Goal: Task Accomplishment & Management: Manage account settings

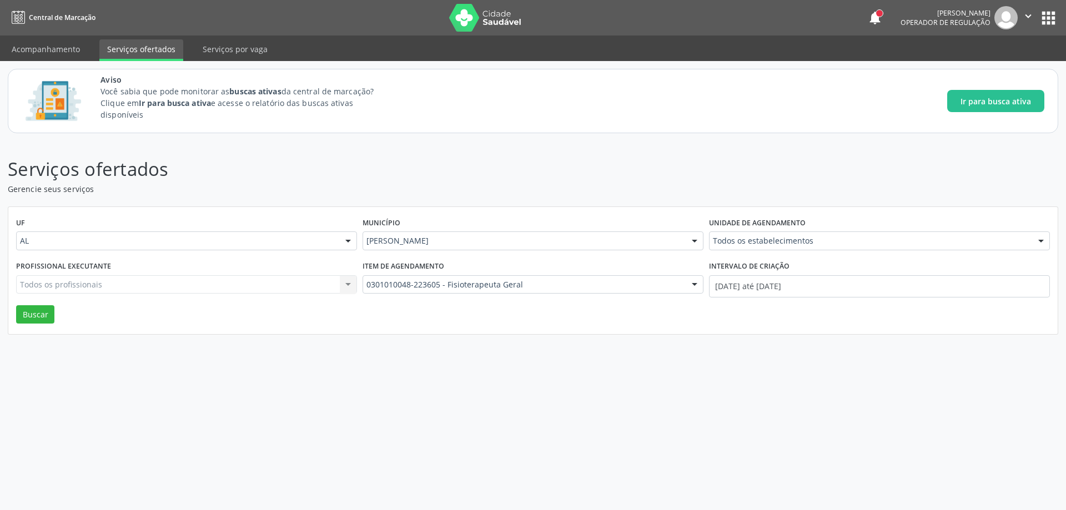
click at [240, 166] on p "Serviços ofertados" at bounding box center [375, 170] width 735 height 28
click at [37, 46] on link "Acompanhamento" at bounding box center [46, 48] width 84 height 19
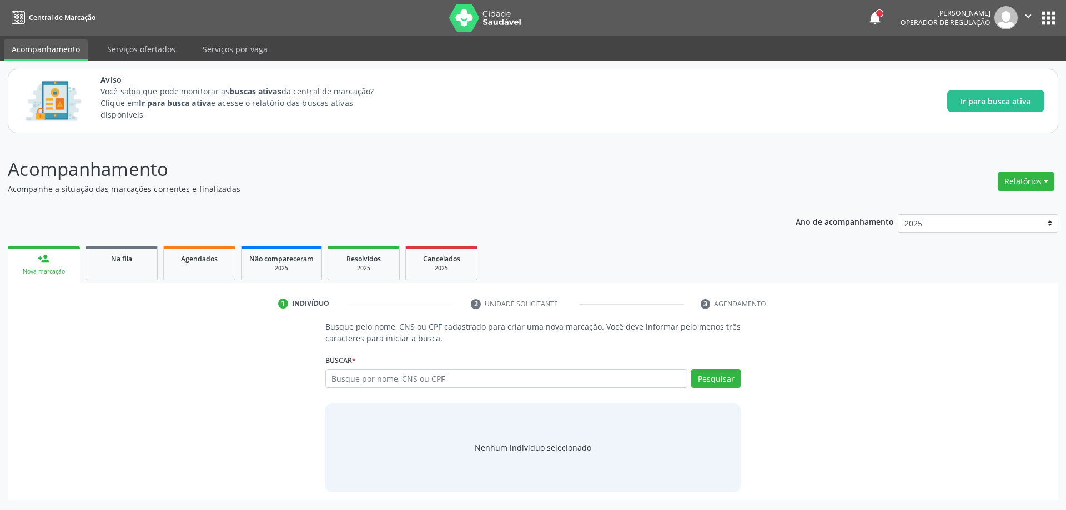
click at [122, 224] on div "Ano de acompanhamento 2025 person_add Nova marcação Na fila Agendados Não compa…" at bounding box center [533, 354] width 1051 height 294
click at [119, 249] on link "Na fila" at bounding box center [122, 263] width 72 height 34
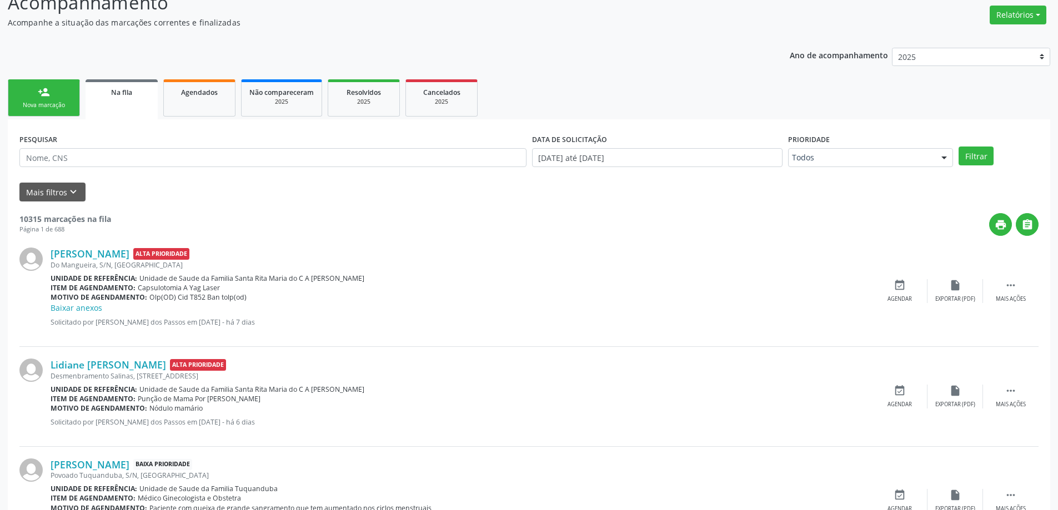
scroll to position [222, 0]
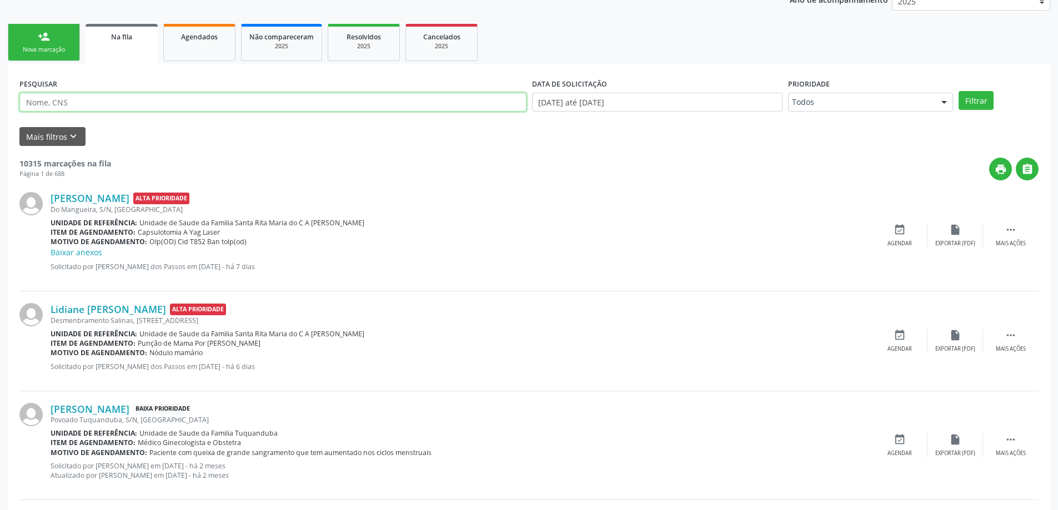
click at [192, 108] on input "text" at bounding box center [272, 102] width 507 height 19
type input "705406482603191"
click at [959, 91] on button "Filtrar" at bounding box center [976, 100] width 35 height 19
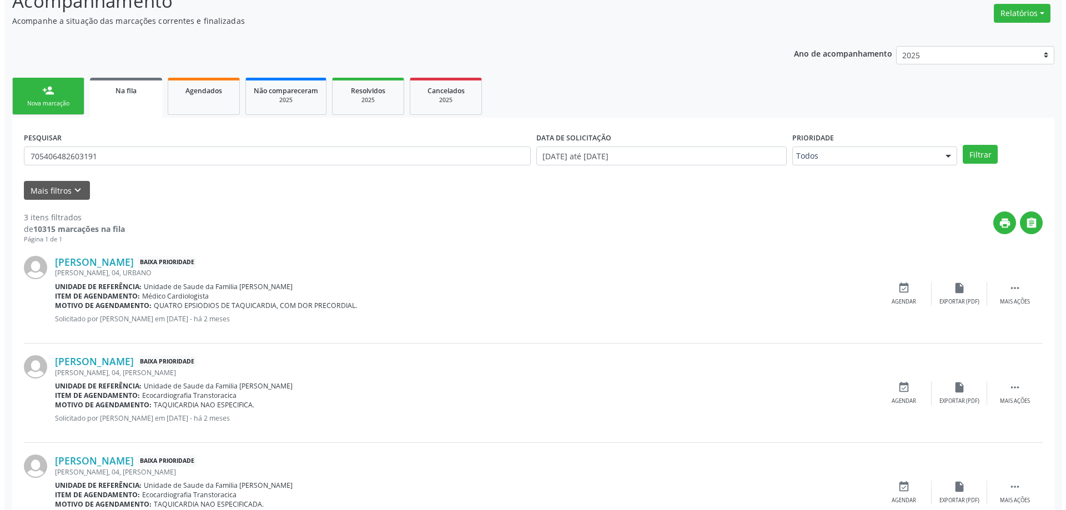
scroll to position [220, 0]
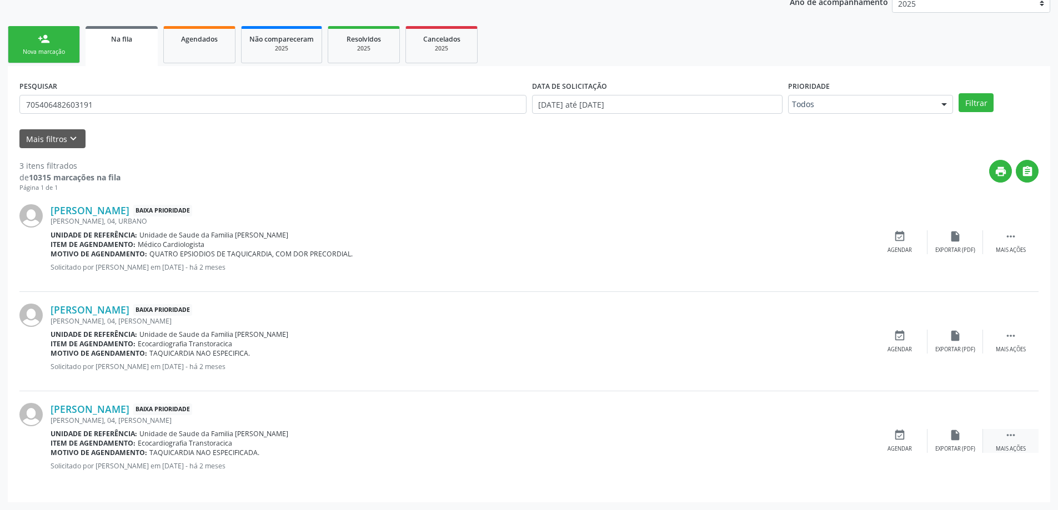
click at [1009, 440] on icon "" at bounding box center [1011, 435] width 12 height 12
click at [899, 445] on div "Cancelar" at bounding box center [899, 449] width 26 height 8
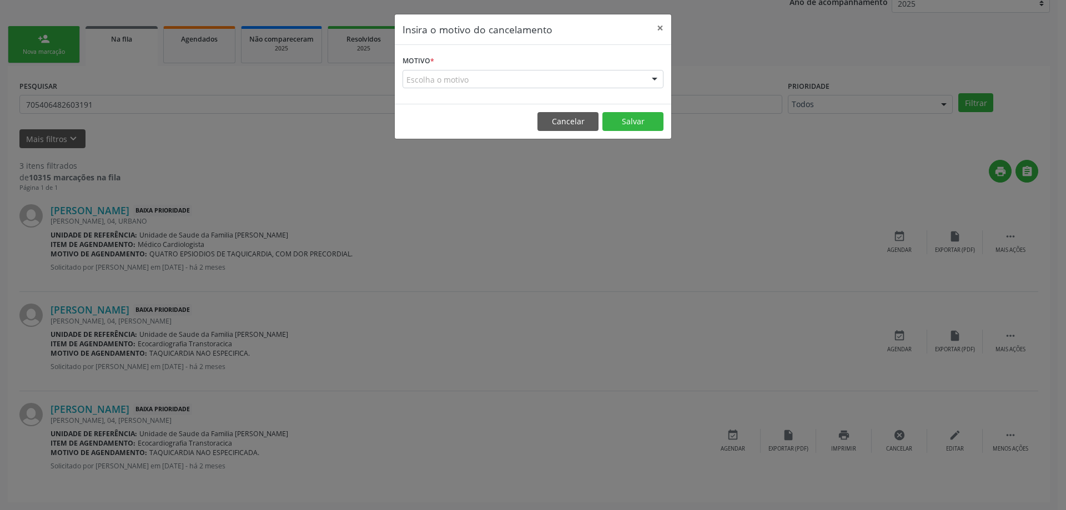
click at [493, 79] on div "Escolha o motivo" at bounding box center [533, 79] width 261 height 19
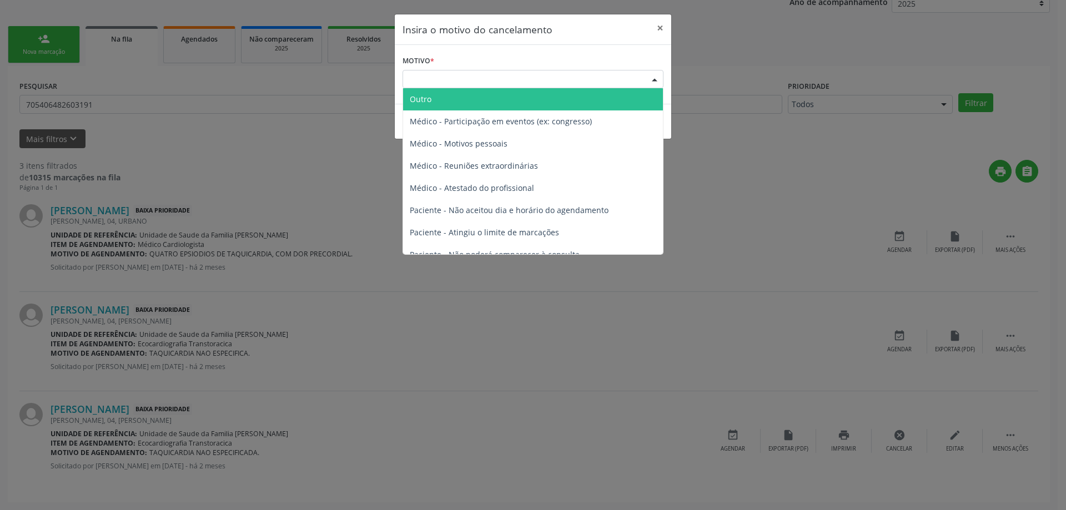
click at [454, 102] on span "Outro" at bounding box center [533, 99] width 260 height 22
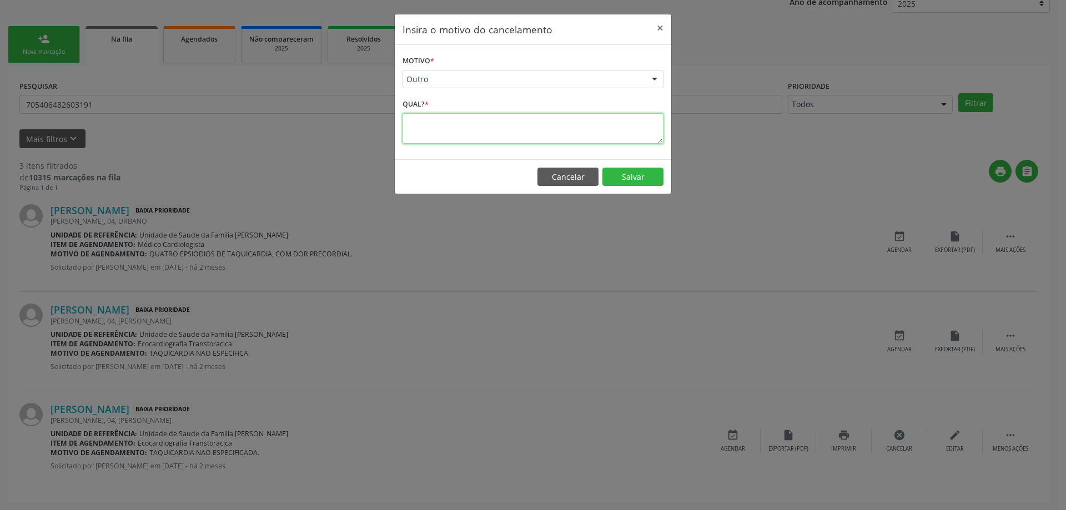
click at [443, 135] on textarea at bounding box center [533, 128] width 261 height 31
type textarea "d"
type textarea "DUPLICIDADE"
click at [638, 179] on button "Salvar" at bounding box center [633, 177] width 61 height 19
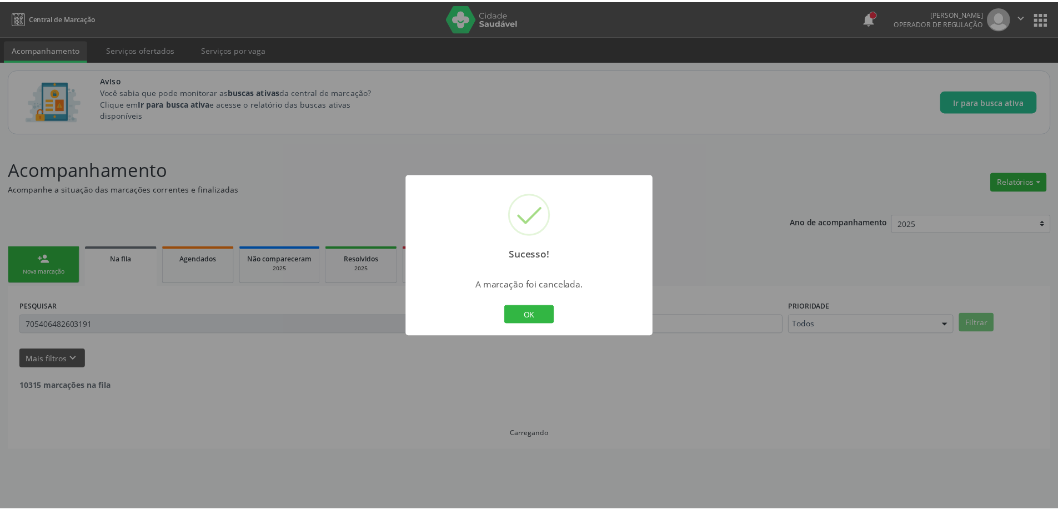
scroll to position [0, 0]
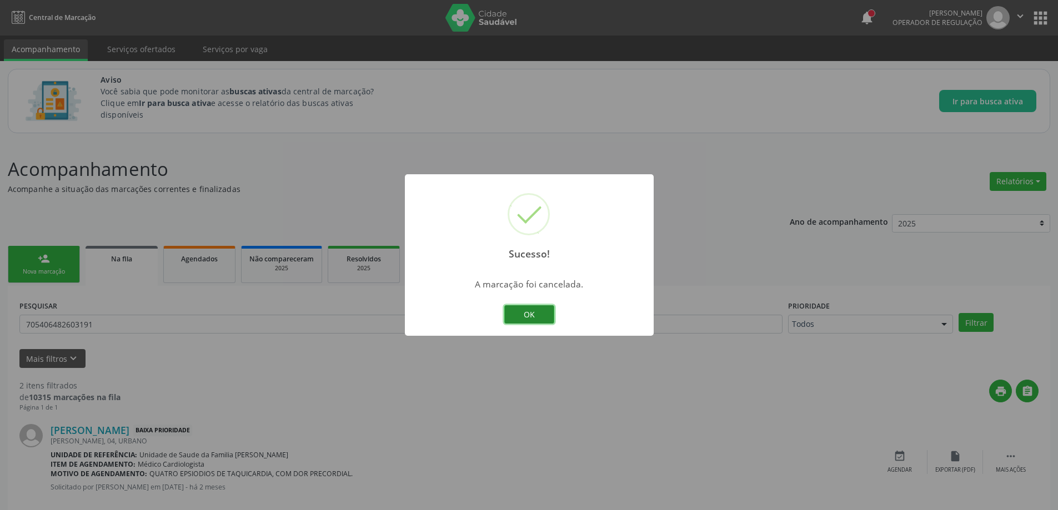
click at [528, 312] on button "OK" at bounding box center [529, 314] width 50 height 19
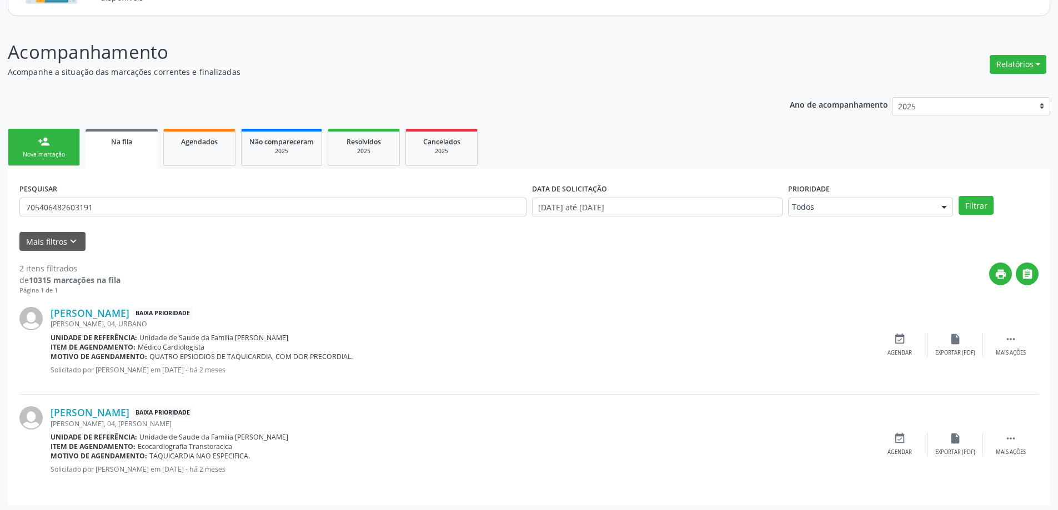
scroll to position [120, 0]
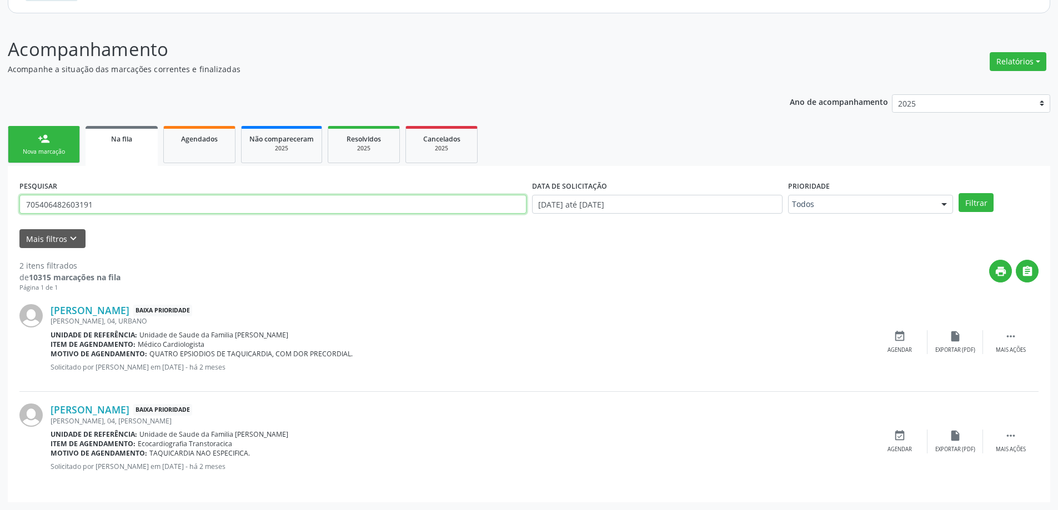
click at [218, 208] on input "705406482603191" at bounding box center [272, 204] width 507 height 19
click at [959, 193] on button "Filtrar" at bounding box center [976, 202] width 35 height 19
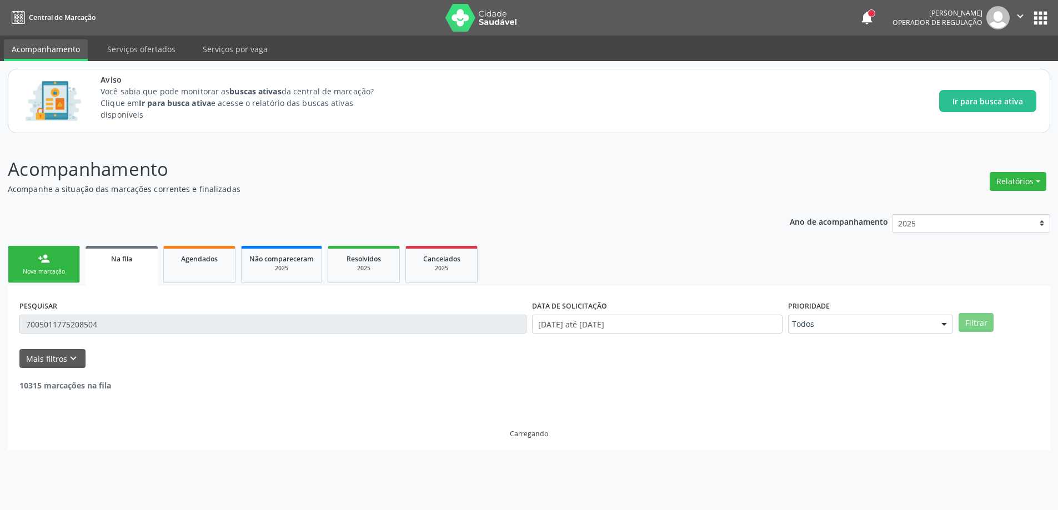
scroll to position [0, 0]
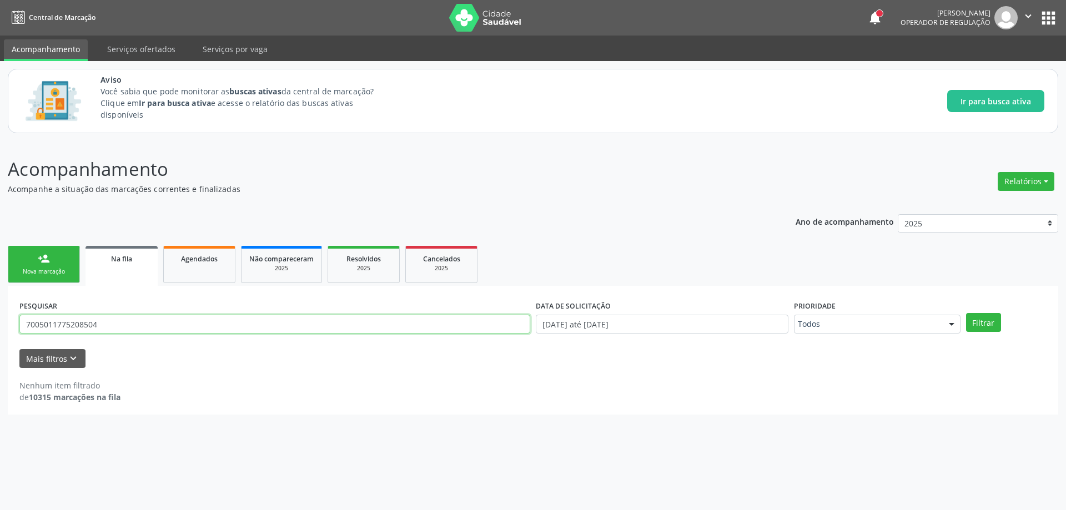
click at [172, 320] on input "7005011775208504" at bounding box center [274, 324] width 511 height 19
type input "700501177520850"
click at [979, 324] on button "Filtrar" at bounding box center [983, 322] width 35 height 19
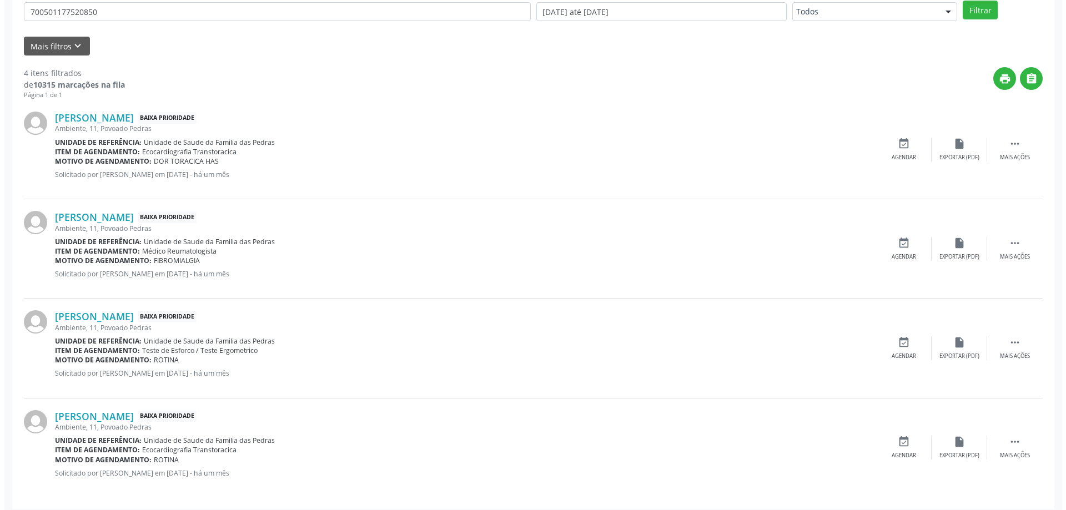
scroll to position [319, 0]
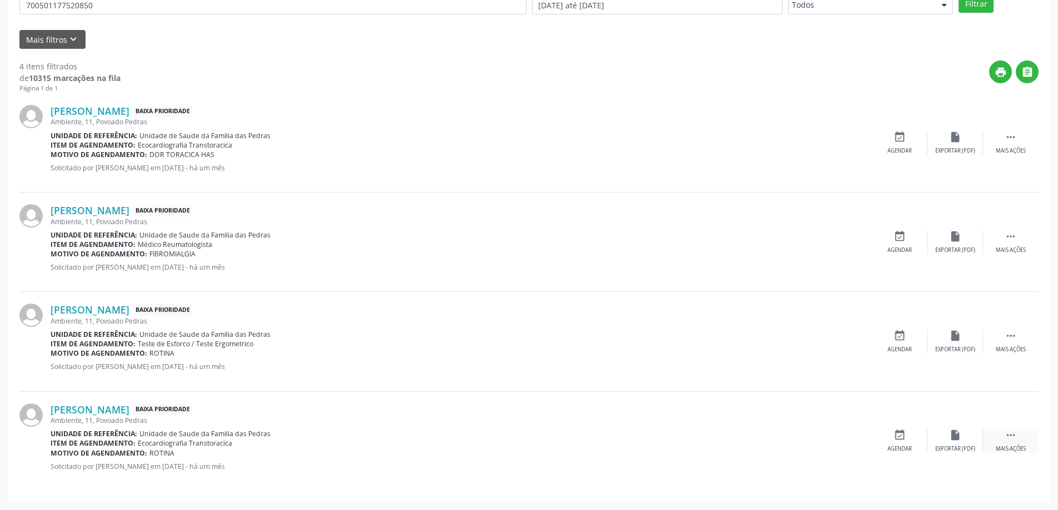
click at [1017, 442] on div " Mais ações" at bounding box center [1011, 441] width 56 height 24
click at [906, 445] on div "Cancelar" at bounding box center [899, 449] width 26 height 8
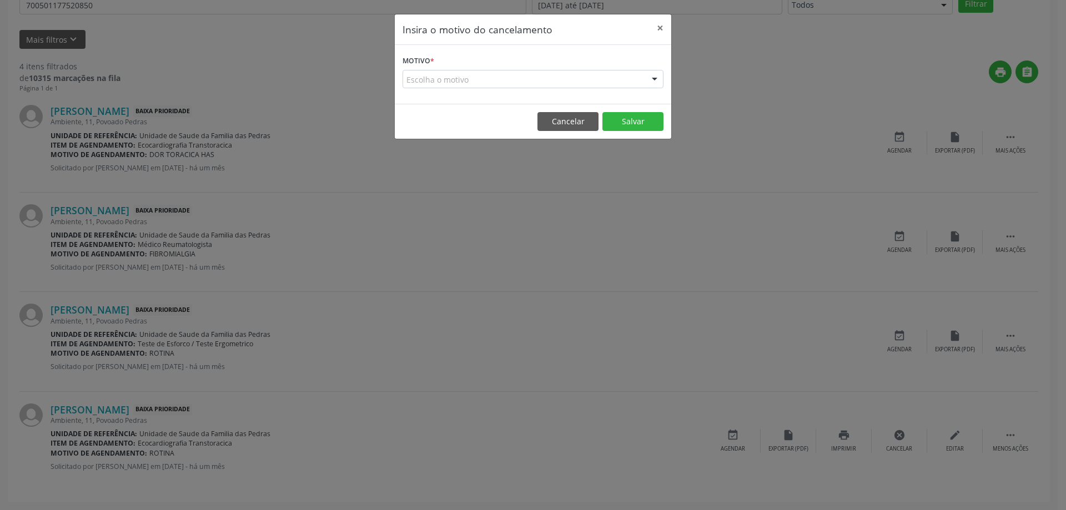
click at [484, 80] on div "Escolha o motivo" at bounding box center [533, 79] width 261 height 19
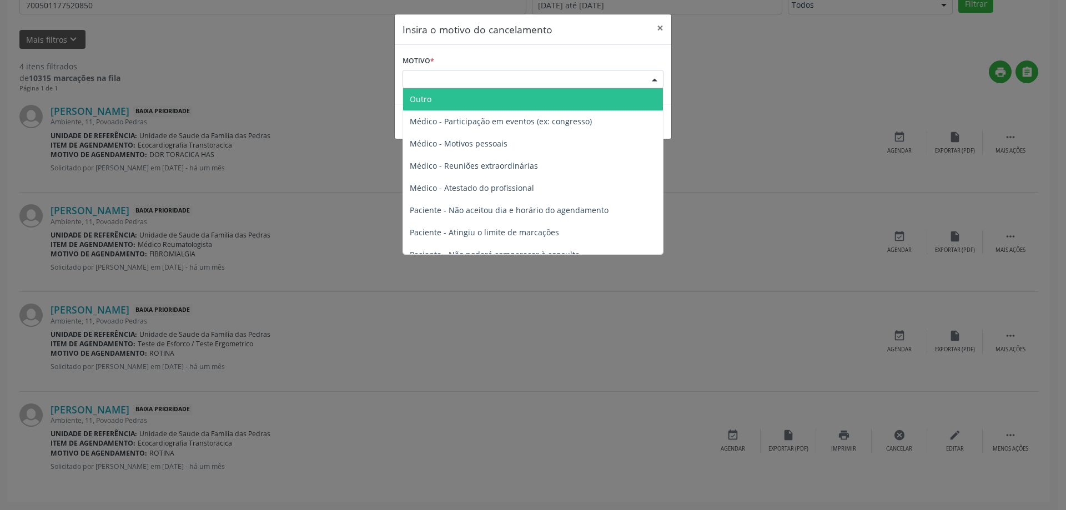
click at [452, 100] on span "Outro" at bounding box center [533, 99] width 260 height 22
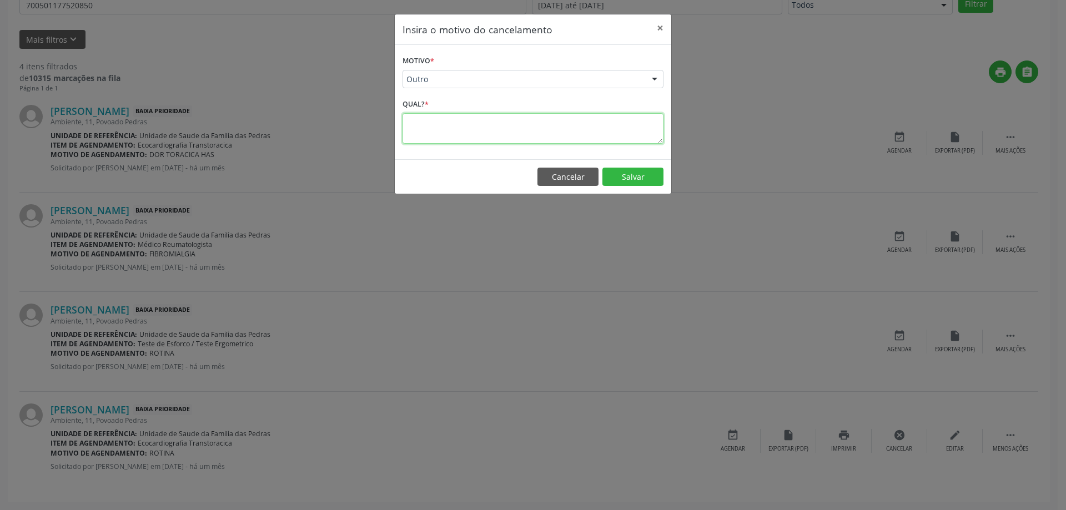
click at [444, 125] on textarea at bounding box center [533, 128] width 261 height 31
type textarea "DuPLICIDADE NO SISTEMA"
click at [632, 180] on button "Salvar" at bounding box center [633, 177] width 61 height 19
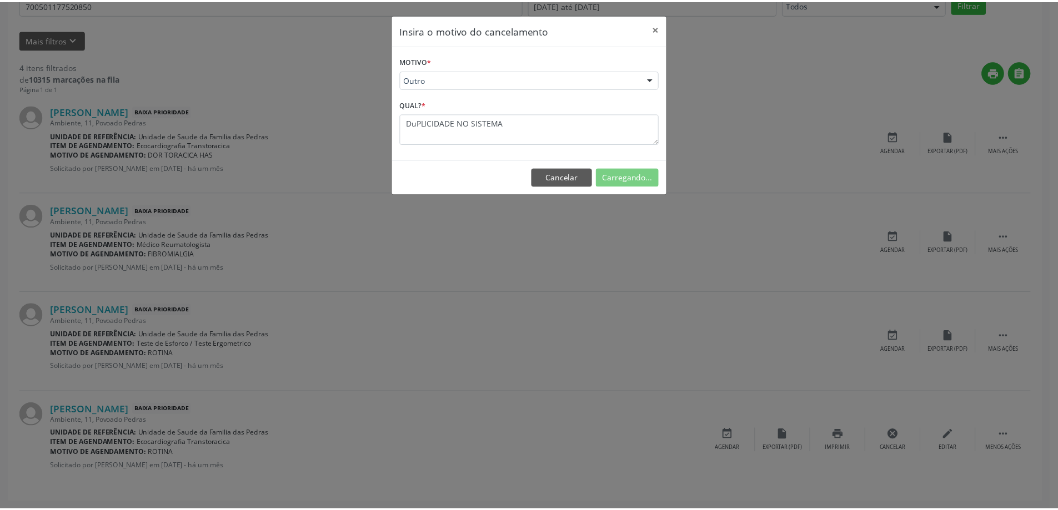
scroll to position [0, 0]
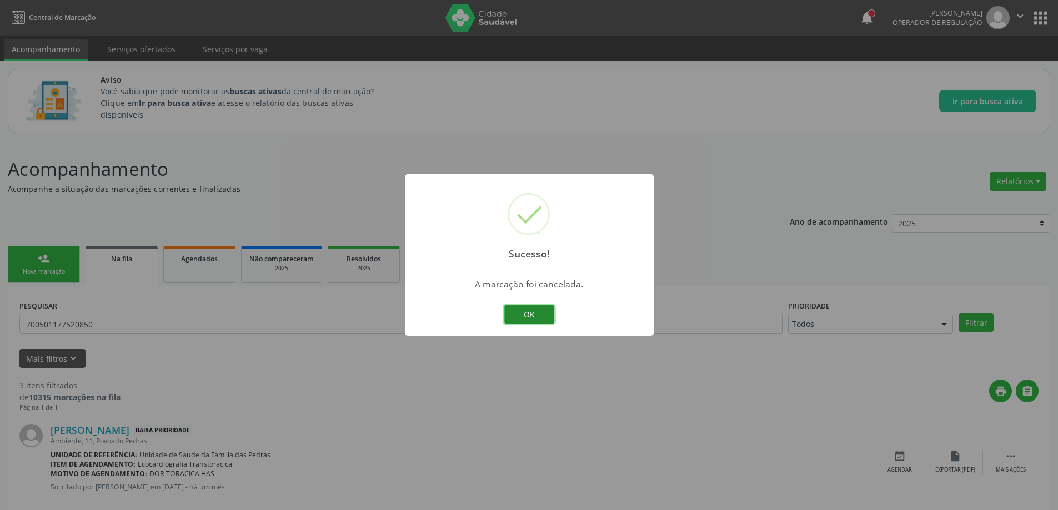
click at [534, 314] on button "OK" at bounding box center [529, 314] width 50 height 19
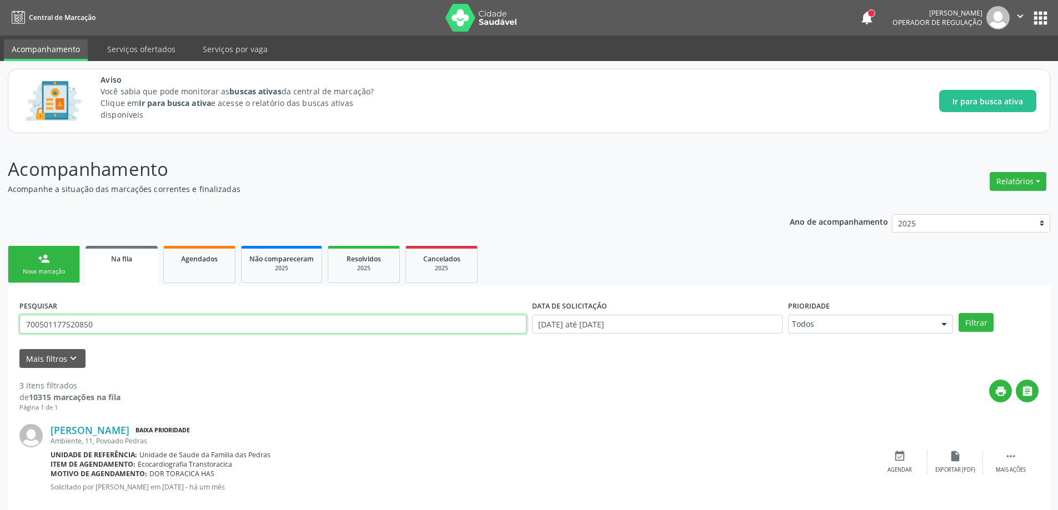
click at [234, 322] on input "700501177520850" at bounding box center [272, 324] width 507 height 19
type input "703402734185100"
click at [959, 313] on button "Filtrar" at bounding box center [976, 322] width 35 height 19
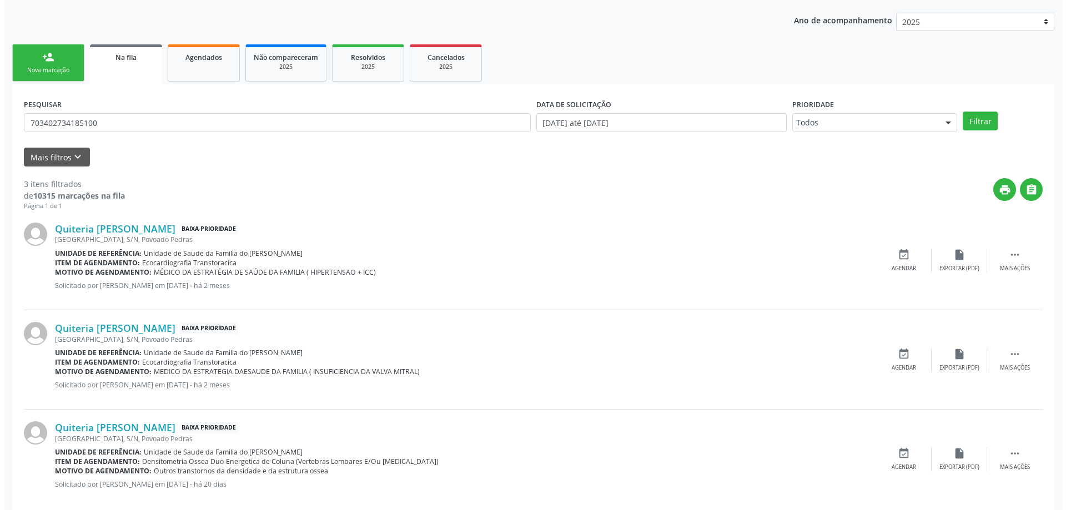
scroll to position [220, 0]
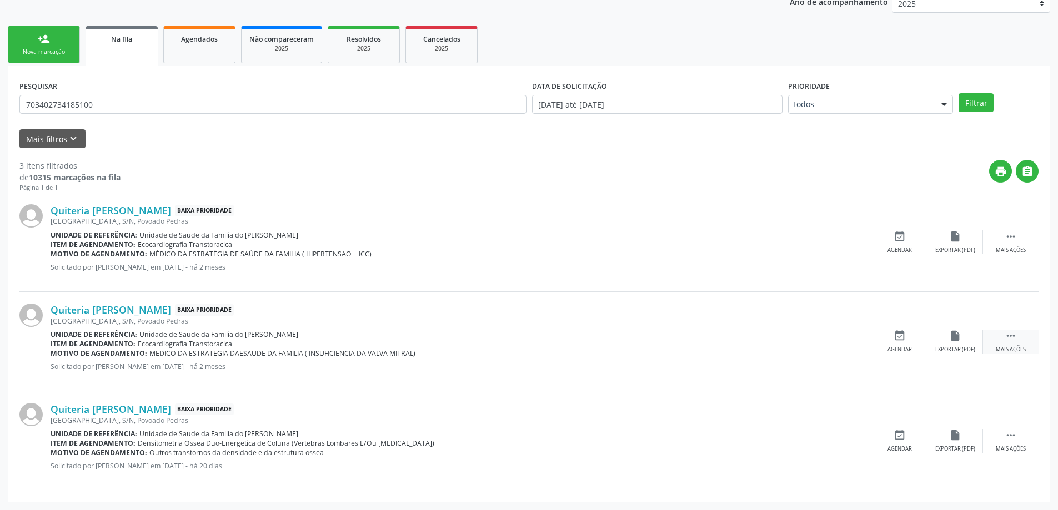
click at [1010, 340] on icon "" at bounding box center [1011, 336] width 12 height 12
click at [902, 346] on div "Cancelar" at bounding box center [899, 350] width 26 height 8
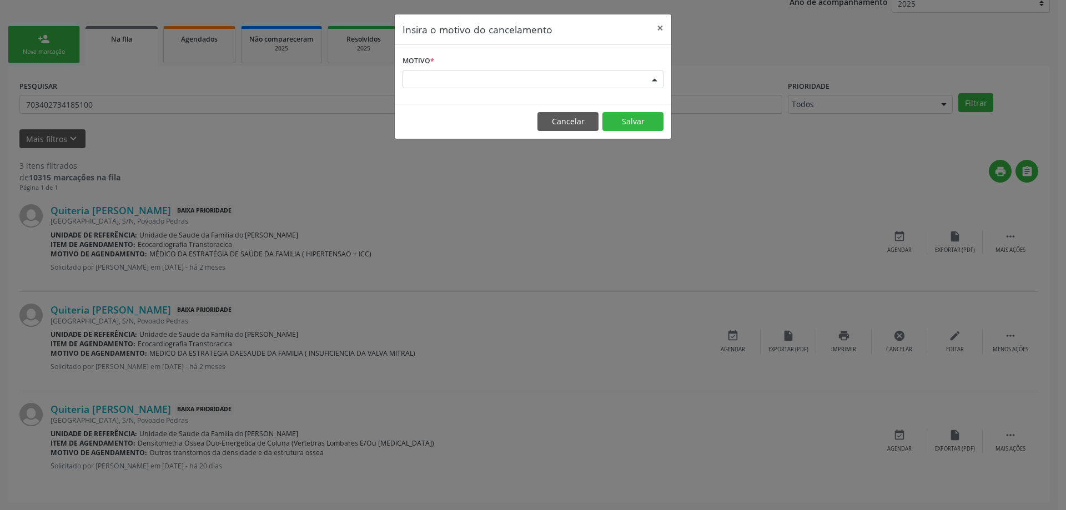
click at [510, 79] on div "Escolha o motivo" at bounding box center [533, 79] width 261 height 19
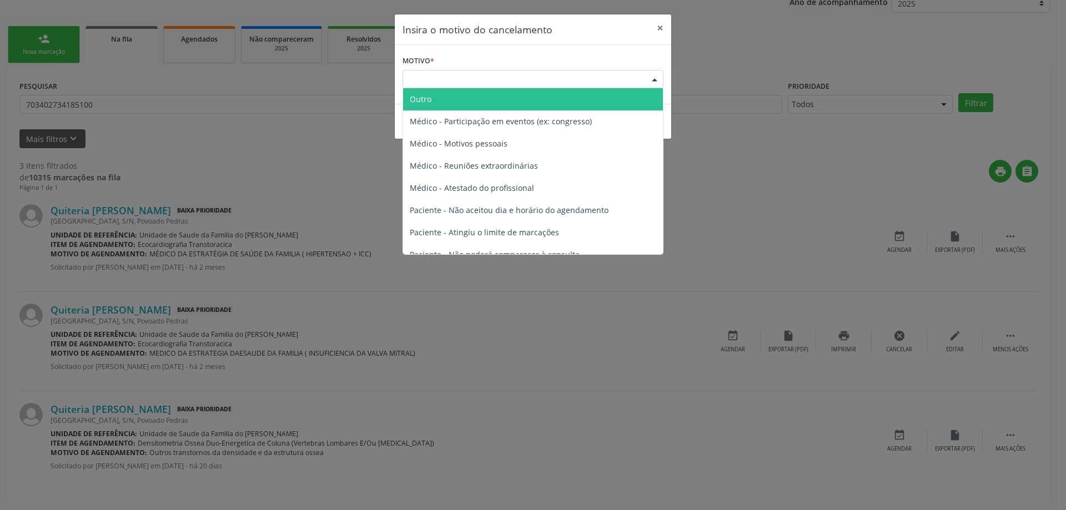
click at [459, 99] on span "Outro" at bounding box center [533, 99] width 260 height 22
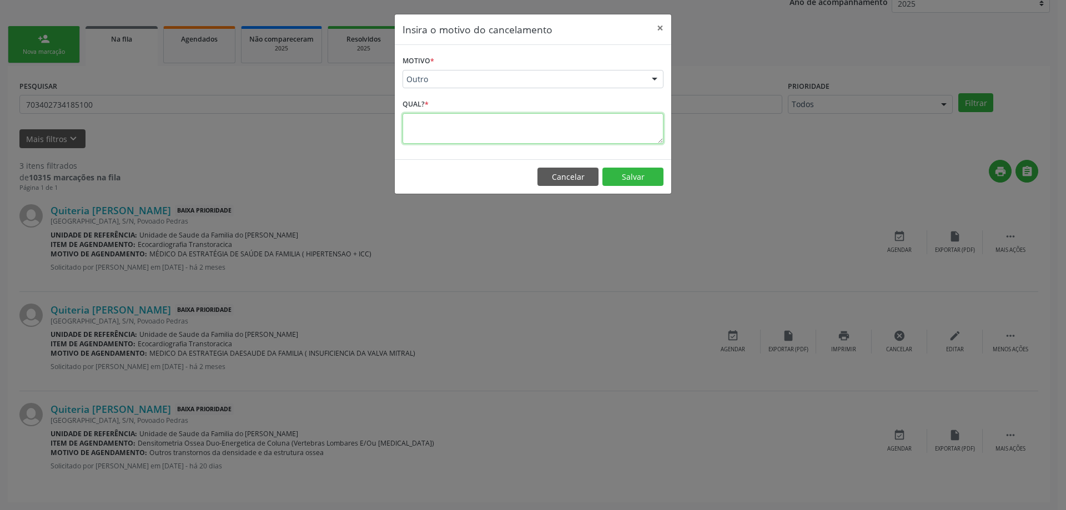
click at [447, 129] on textarea at bounding box center [533, 128] width 261 height 31
type textarea "DUPLICIDADE NO SISTEMA"
click at [641, 180] on button "Salvar" at bounding box center [633, 177] width 61 height 19
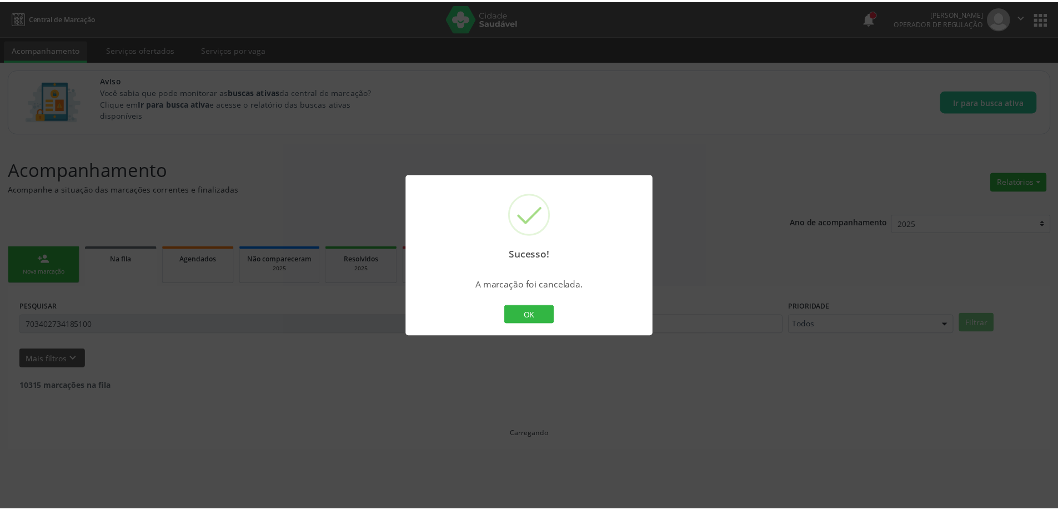
scroll to position [0, 0]
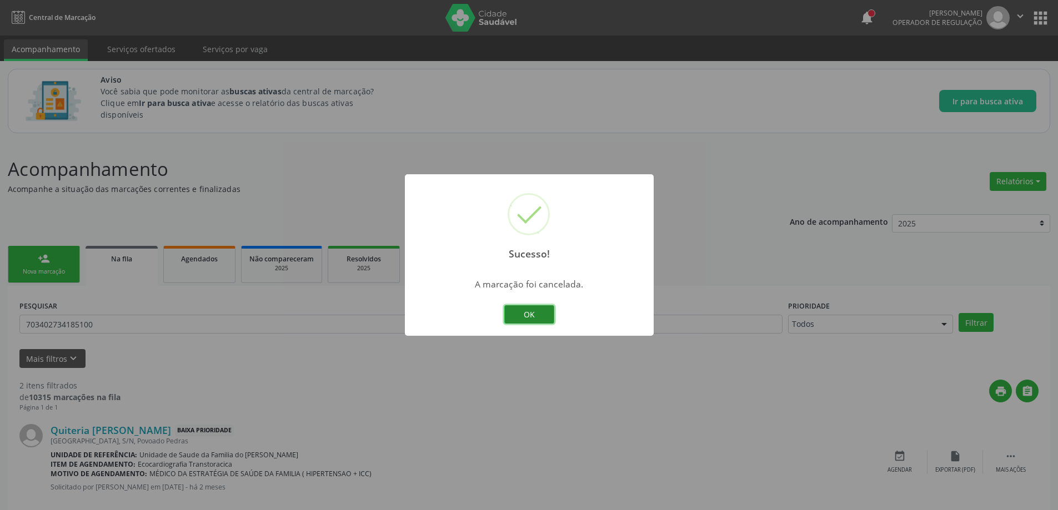
click at [524, 315] on button "OK" at bounding box center [529, 314] width 50 height 19
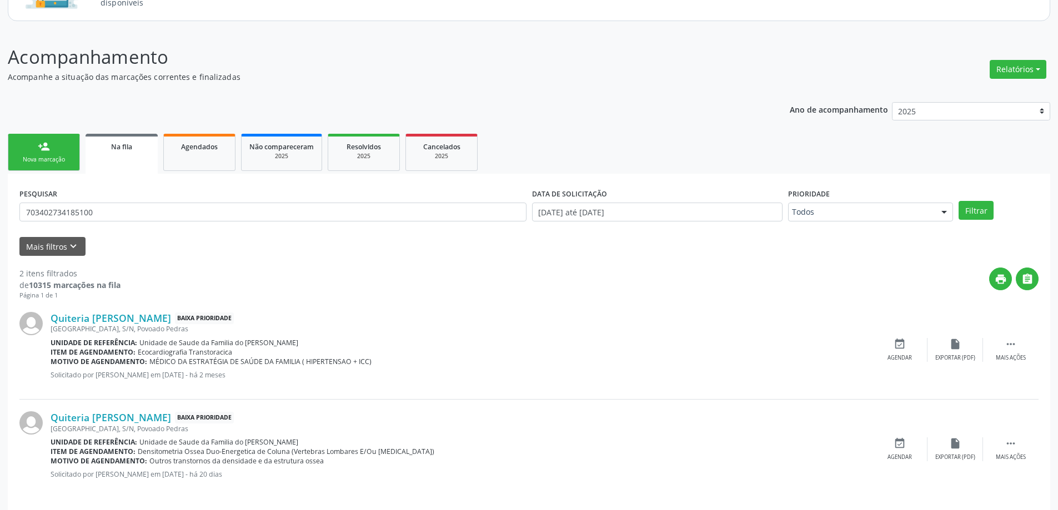
scroll to position [120, 0]
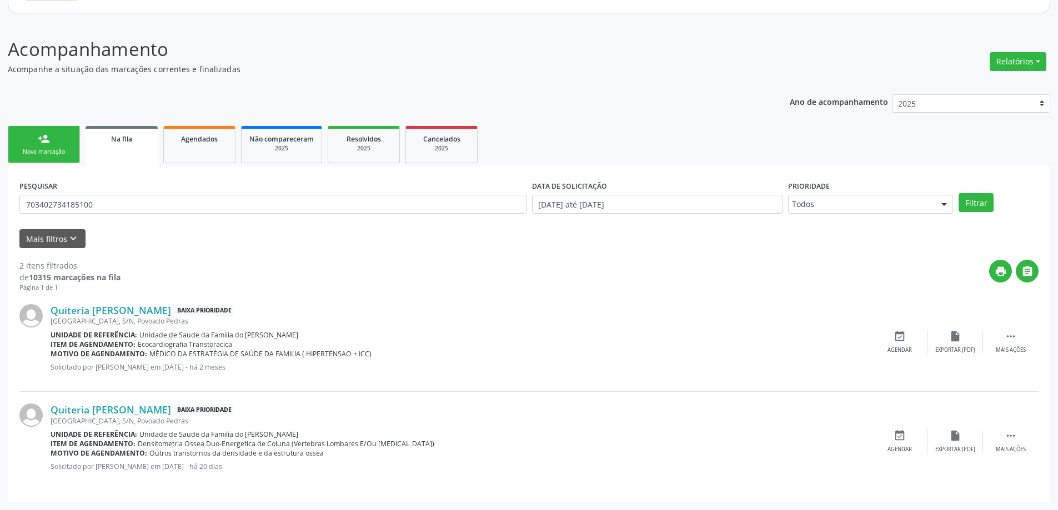
click at [122, 137] on span "Na fila" at bounding box center [121, 138] width 21 height 9
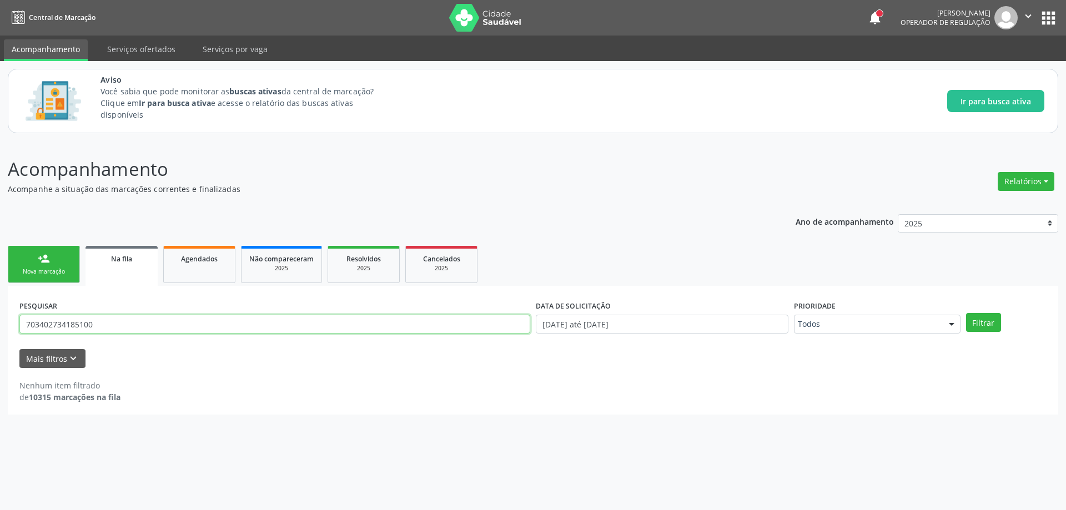
click at [180, 326] on input "703402734185100" at bounding box center [274, 324] width 511 height 19
click at [67, 359] on icon "keyboard_arrow_down" at bounding box center [73, 359] width 12 height 12
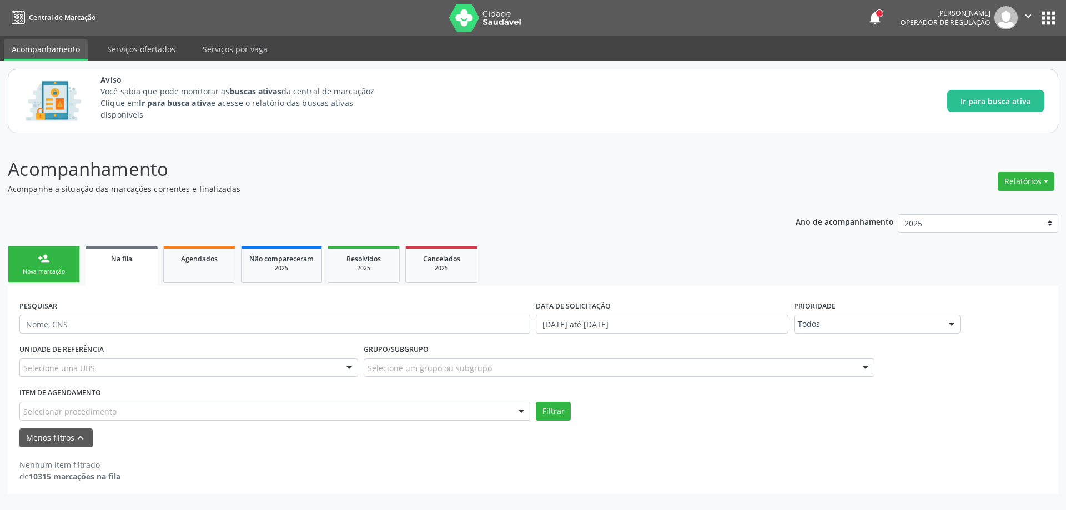
click at [502, 412] on div "Selecionar procedimento" at bounding box center [274, 411] width 511 height 19
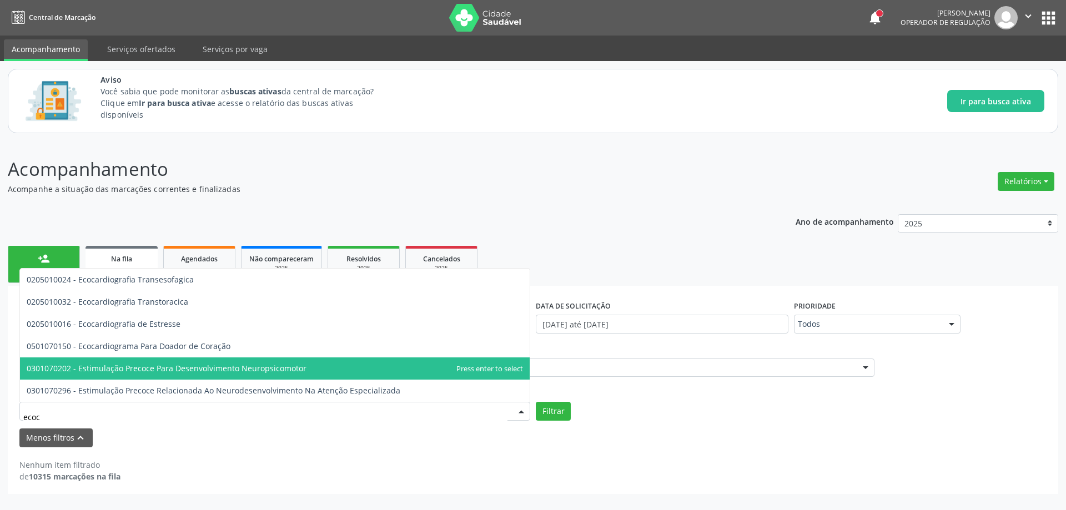
type input "ecoca"
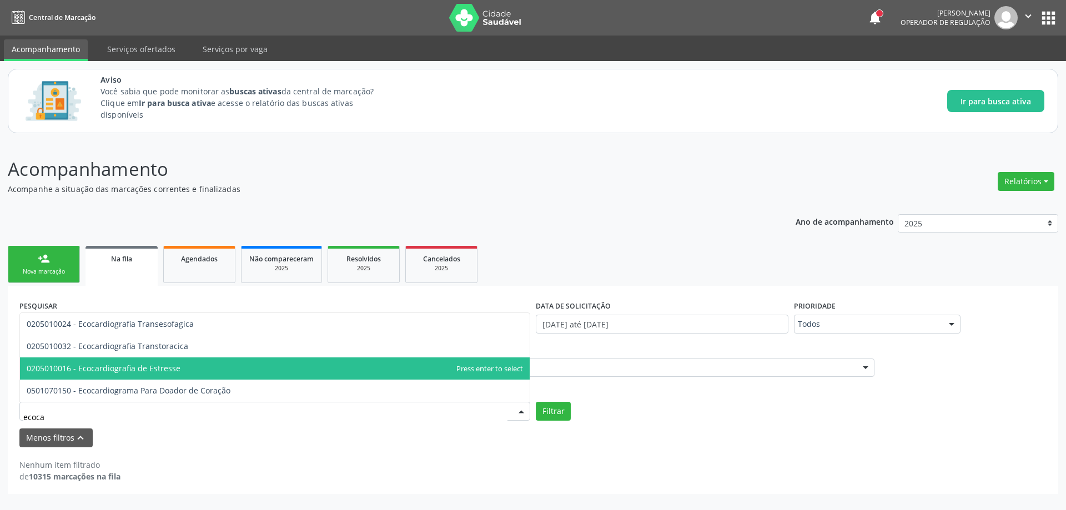
click at [182, 361] on span "0205010016 - Ecocardiografia de Estresse" at bounding box center [275, 369] width 510 height 22
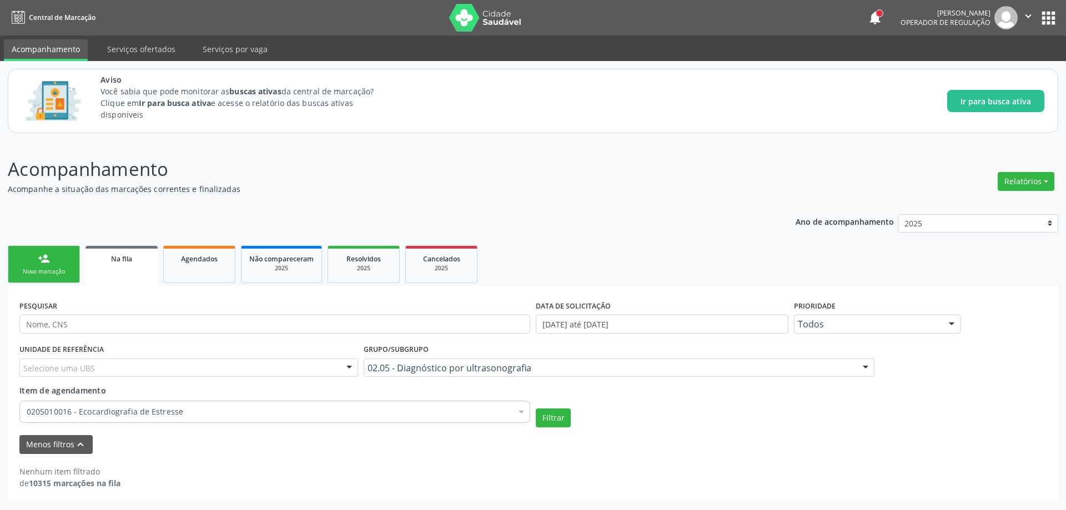
click at [518, 409] on div at bounding box center [521, 413] width 17 height 19
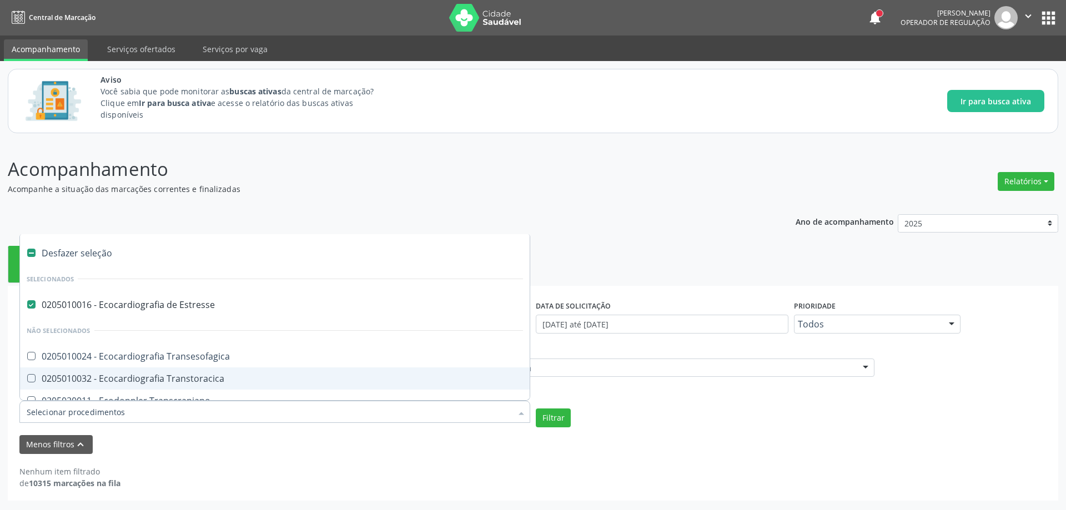
scroll to position [56, 0]
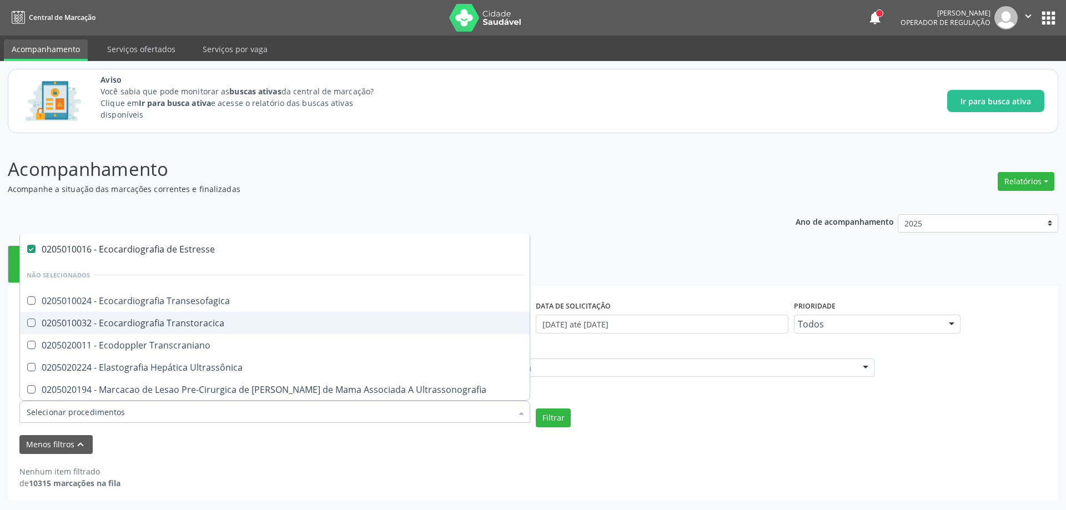
click at [235, 328] on span "0205010032 - Ecocardiografia Transtoracica" at bounding box center [275, 323] width 510 height 22
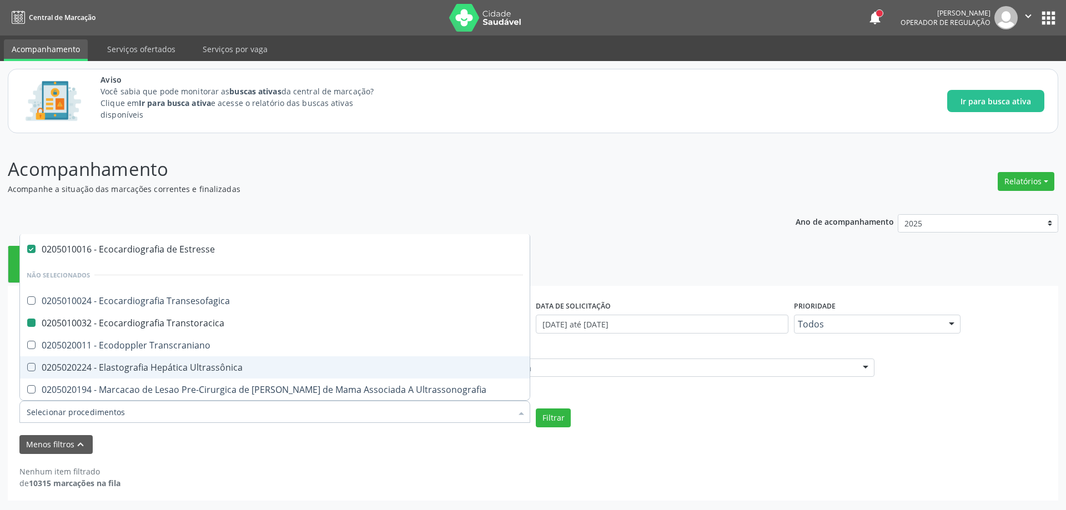
checkbox Transtoracica "false"
click at [648, 462] on div "Nenhum item filtrado de 10315 marcações na fila" at bounding box center [532, 471] width 1027 height 35
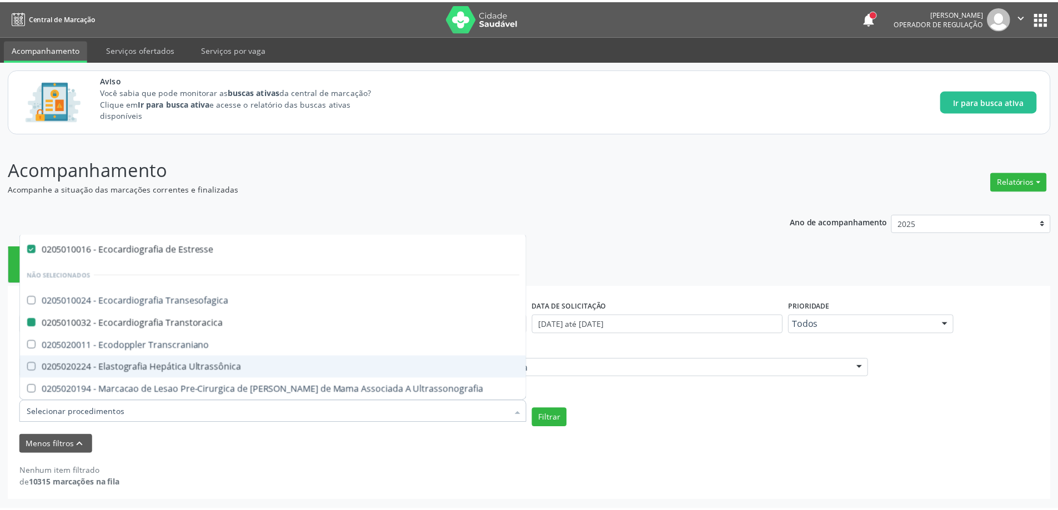
scroll to position [0, 0]
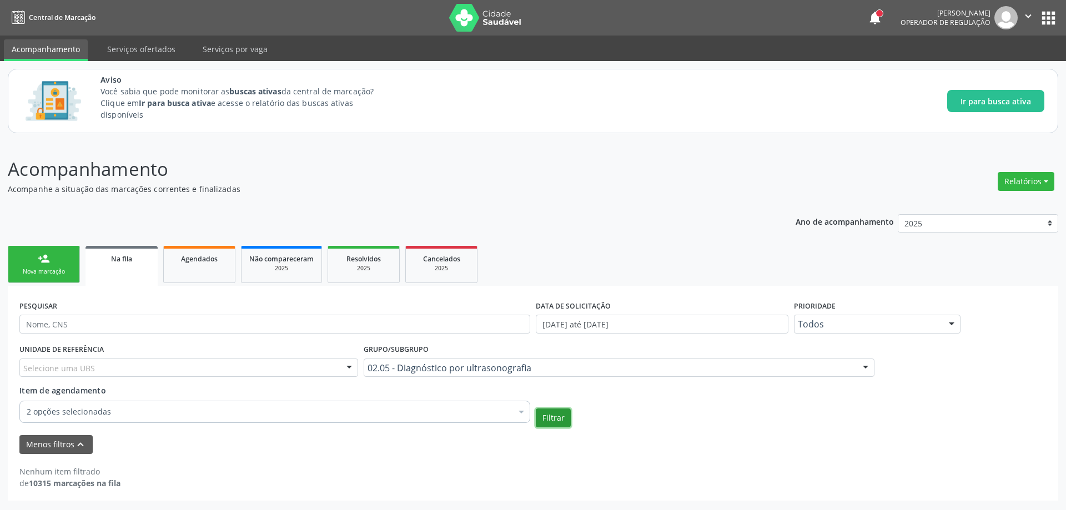
click at [553, 419] on button "Filtrar" at bounding box center [553, 418] width 35 height 19
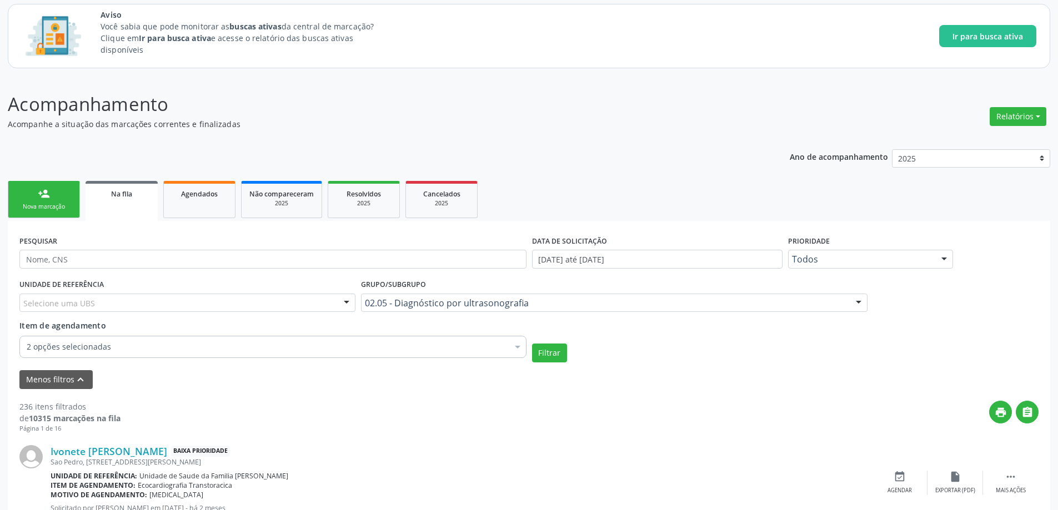
scroll to position [167, 0]
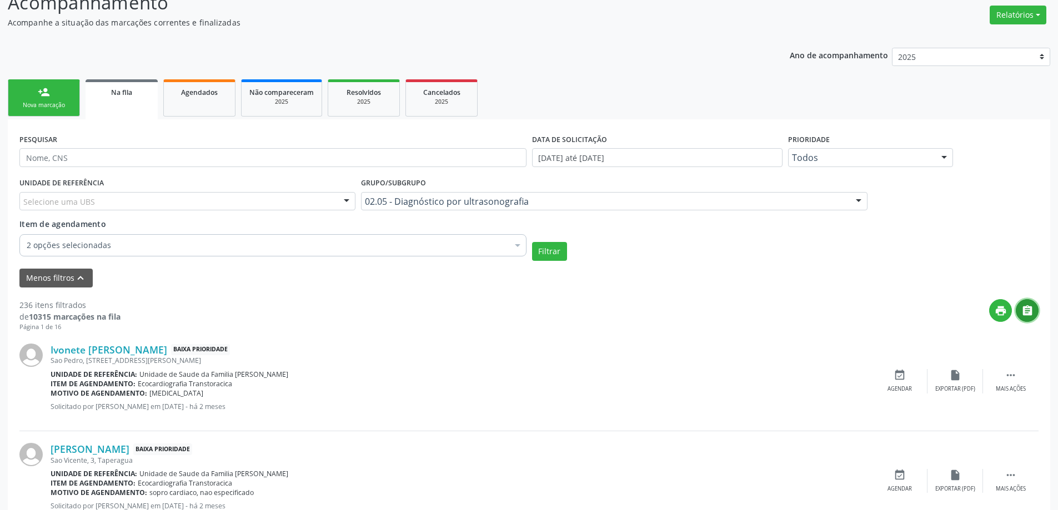
click at [1032, 311] on icon "" at bounding box center [1027, 311] width 12 height 12
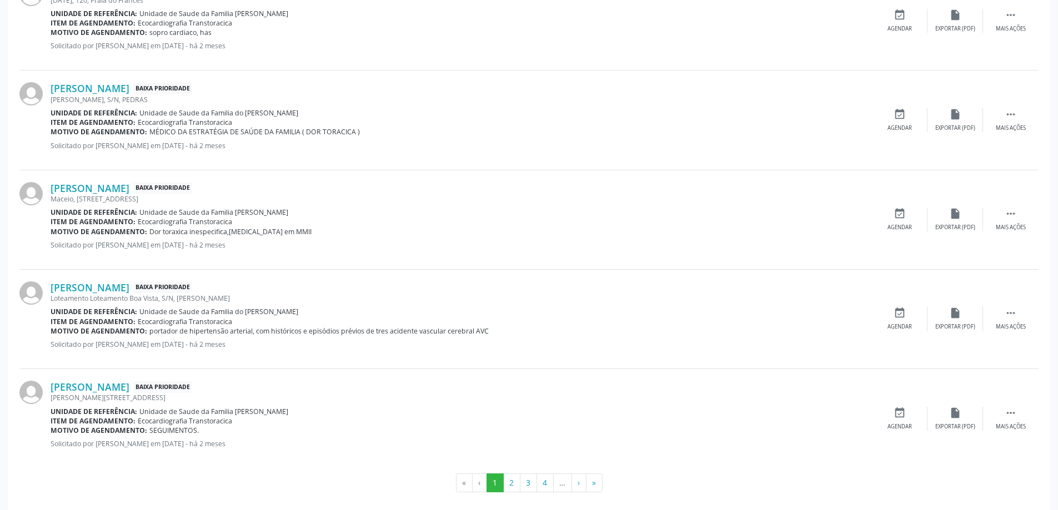
scroll to position [1561, 0]
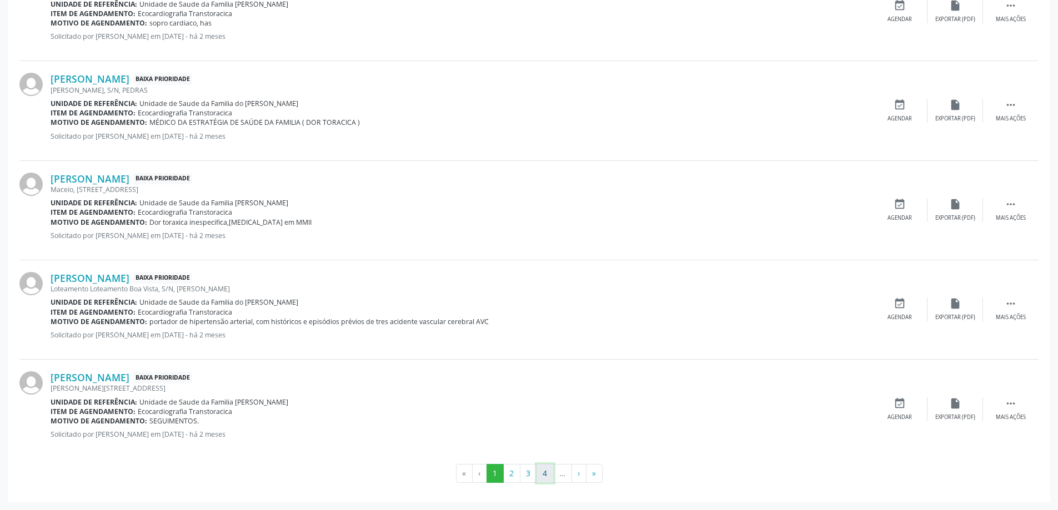
click at [553, 468] on button "4" at bounding box center [545, 473] width 17 height 19
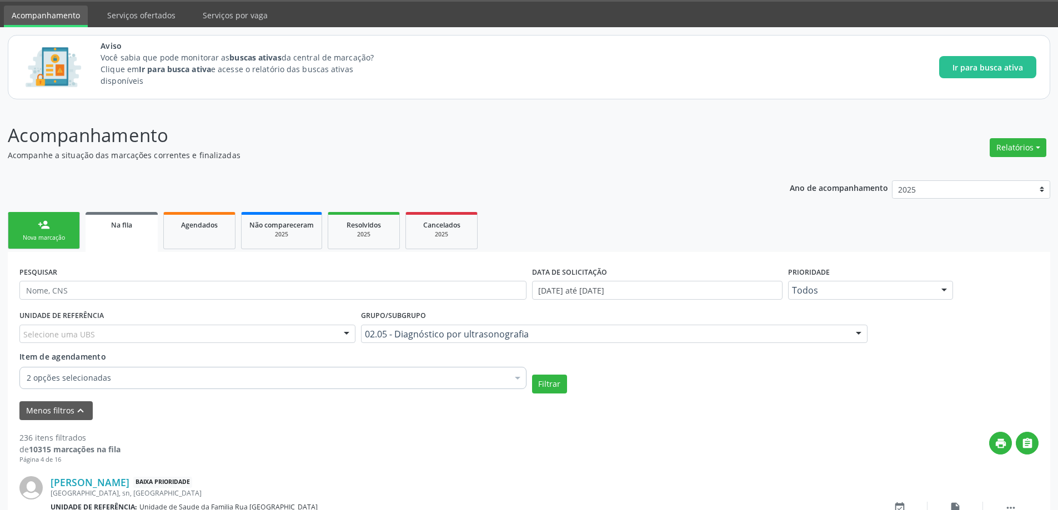
scroll to position [1532, 0]
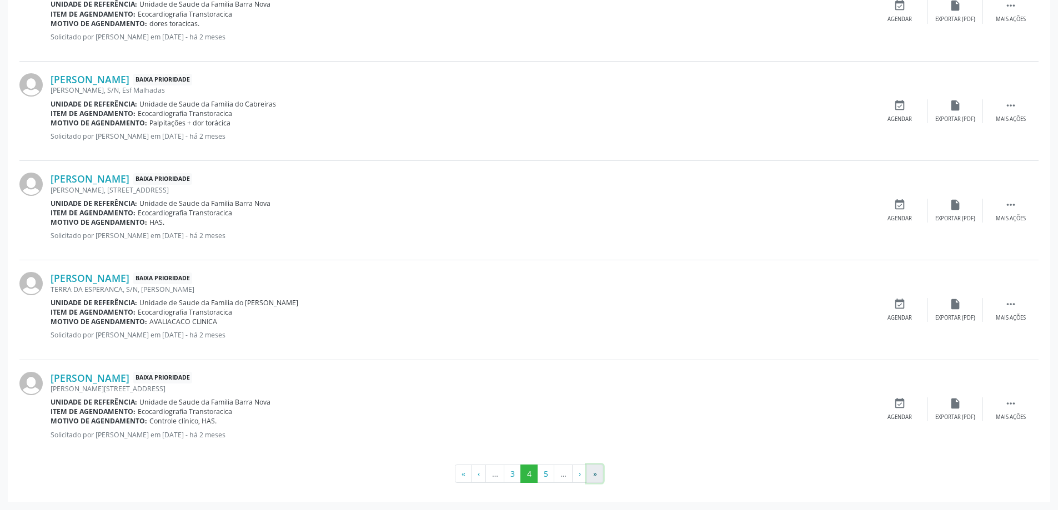
click at [592, 474] on button "»" at bounding box center [594, 474] width 17 height 19
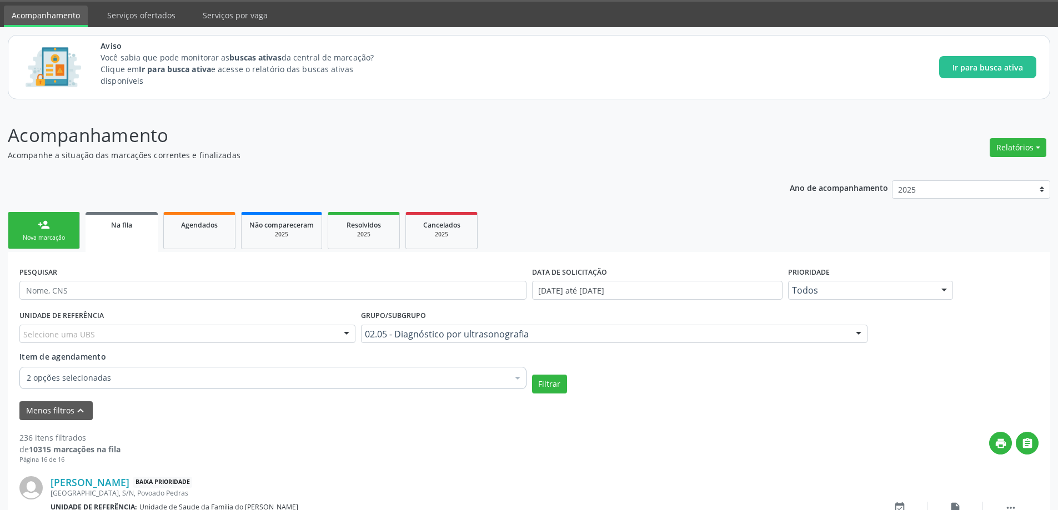
scroll to position [1204, 0]
